Goal: Task Accomplishment & Management: Use online tool/utility

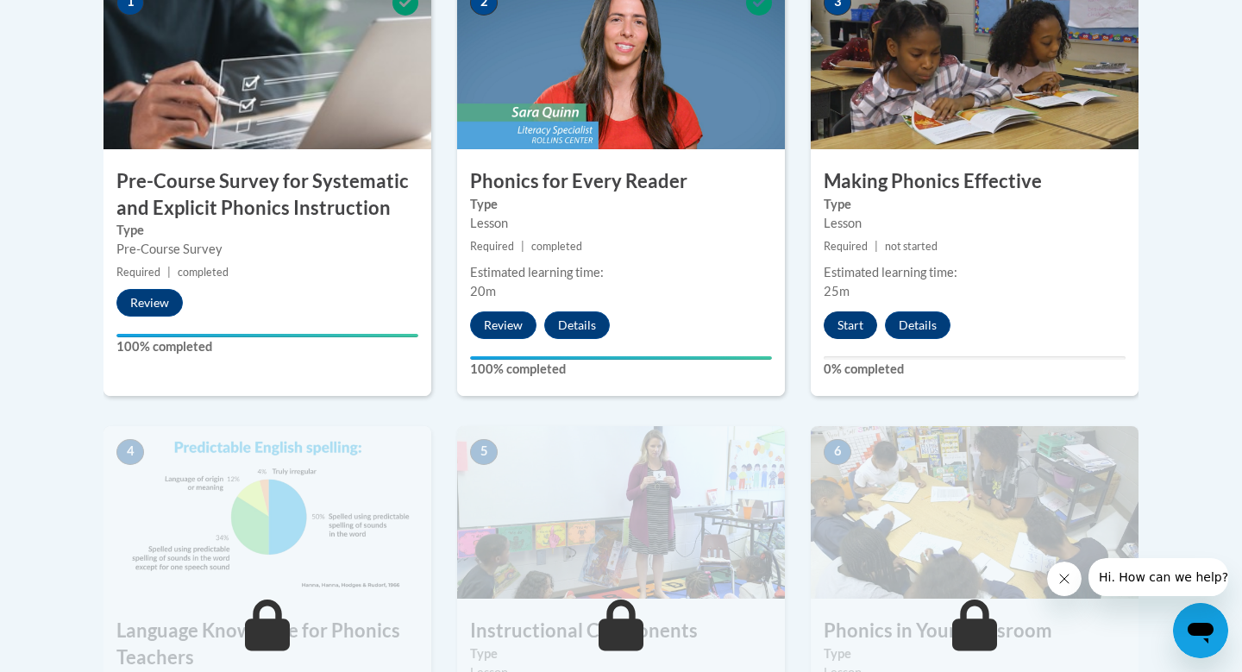
click at [863, 311] on div "Start Details Feedback" at bounding box center [891, 325] width 161 height 28
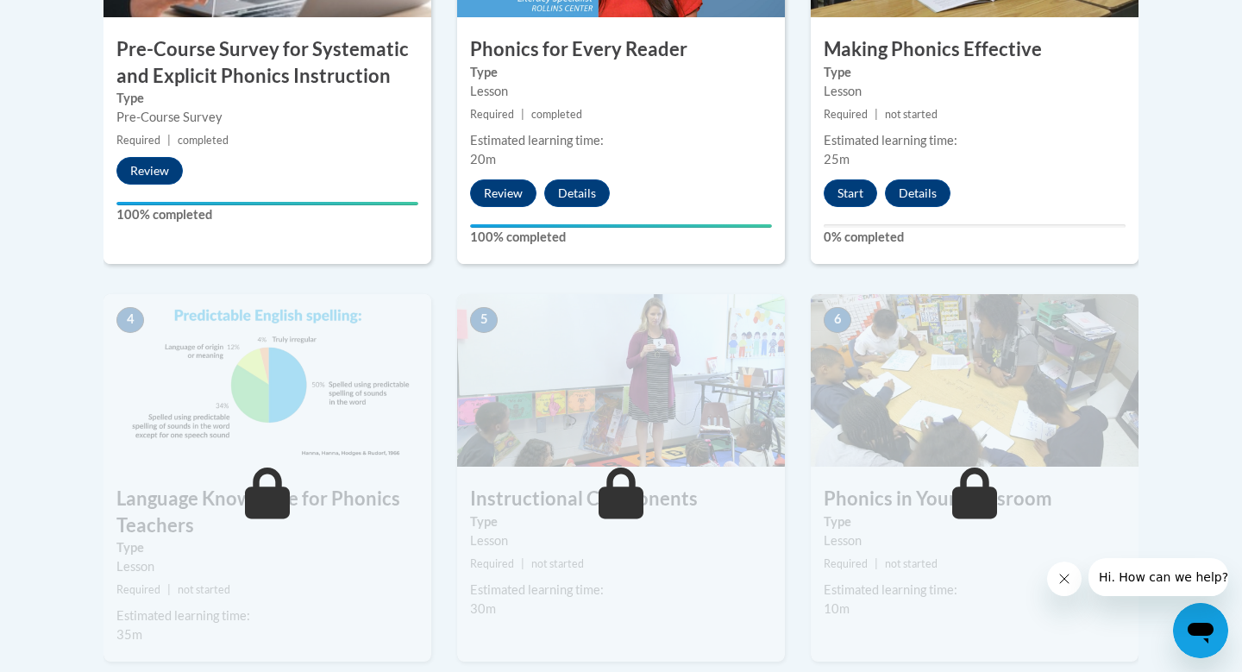
scroll to position [764, 0]
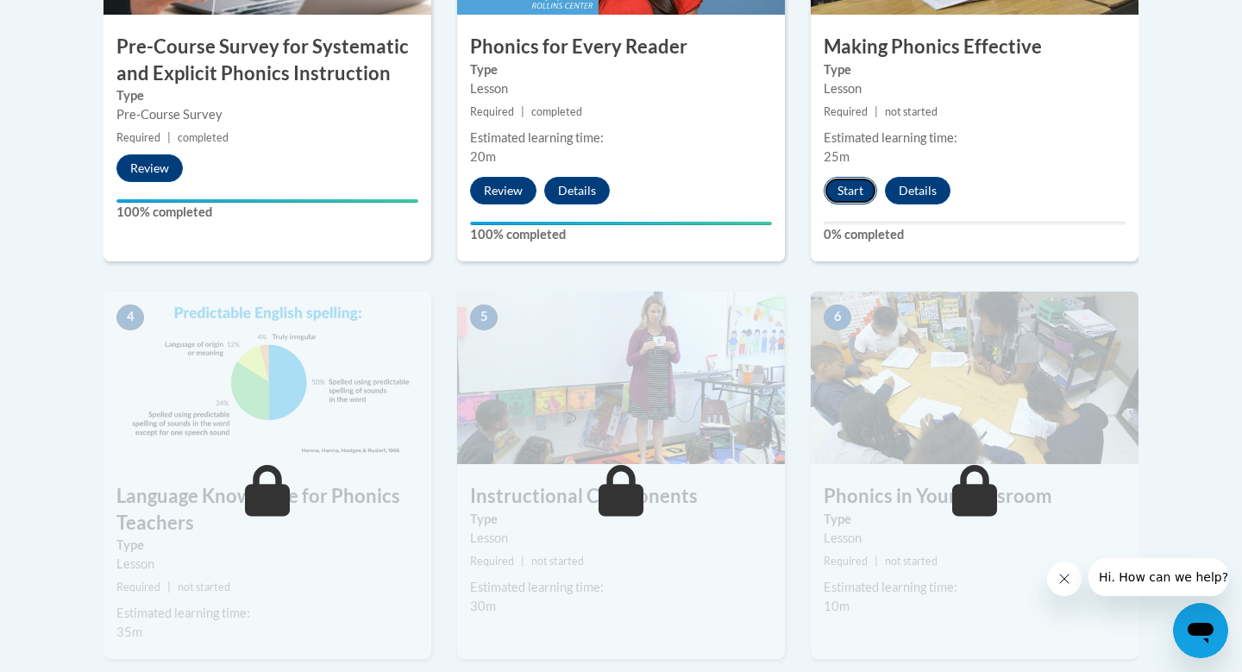
click at [852, 194] on button "Start" at bounding box center [850, 191] width 53 height 28
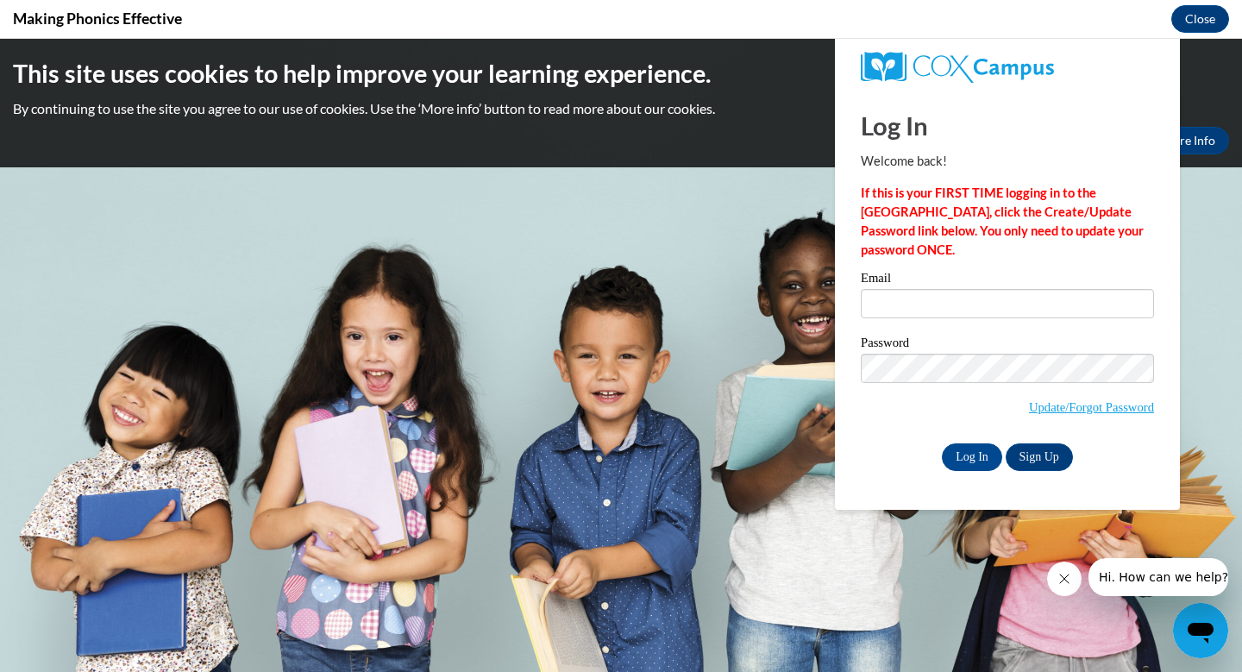
scroll to position [0, 0]
type input "[PERSON_NAME][EMAIL_ADDRESS][DOMAIN_NAME]"
click at [940, 293] on input "[PERSON_NAME][EMAIL_ADDRESS][DOMAIN_NAME]" at bounding box center [1007, 303] width 293 height 29
click at [971, 451] on input "Log In" at bounding box center [972, 457] width 60 height 28
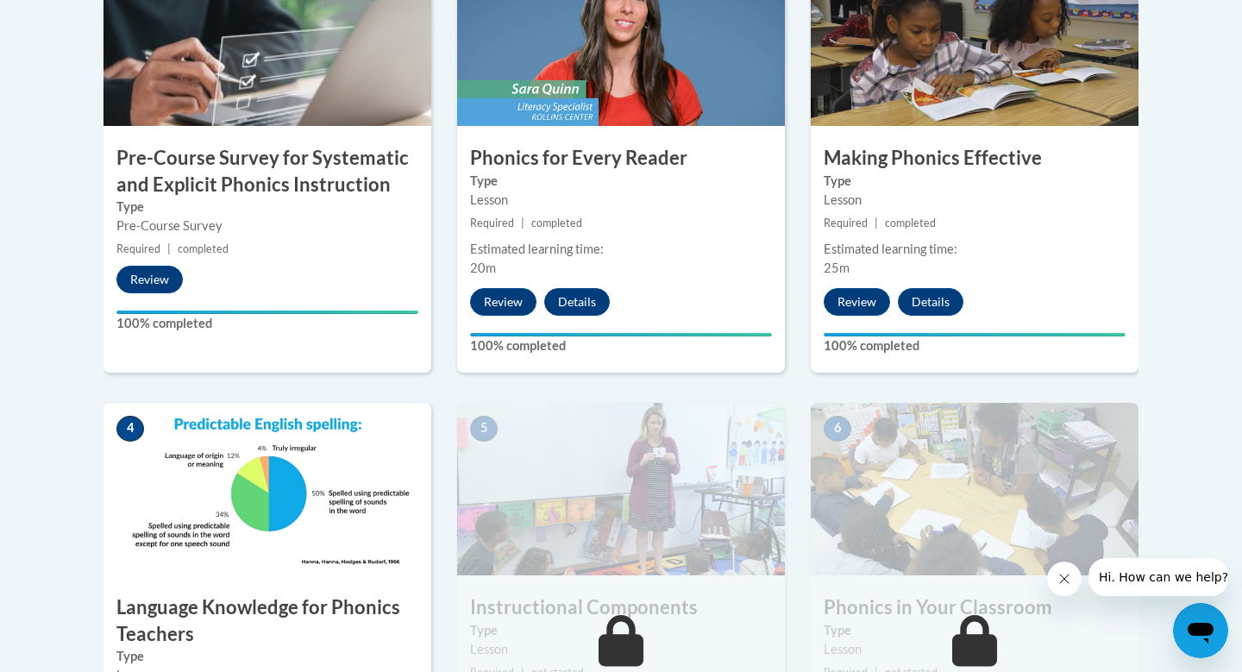
scroll to position [670, 0]
